Goal: Task Accomplishment & Management: Manage account settings

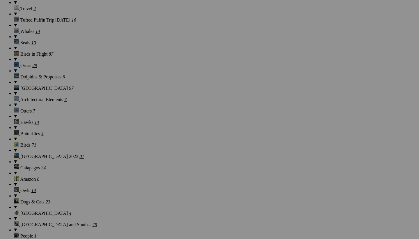
scroll to position [619, 0]
